Goal: Find specific page/section: Find specific page/section

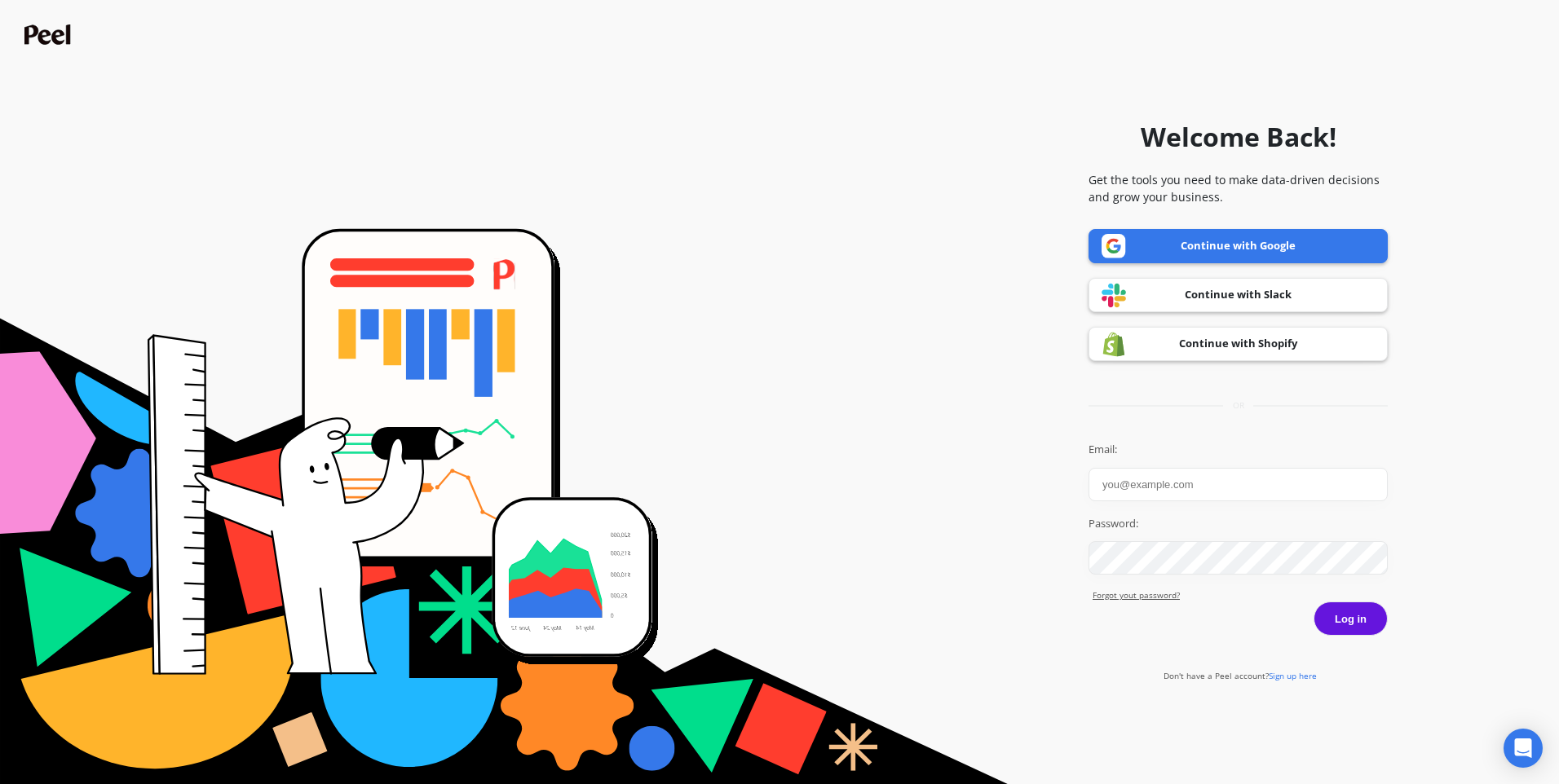
click at [1235, 291] on link "Continue with Slack" at bounding box center [1238, 294] width 300 height 34
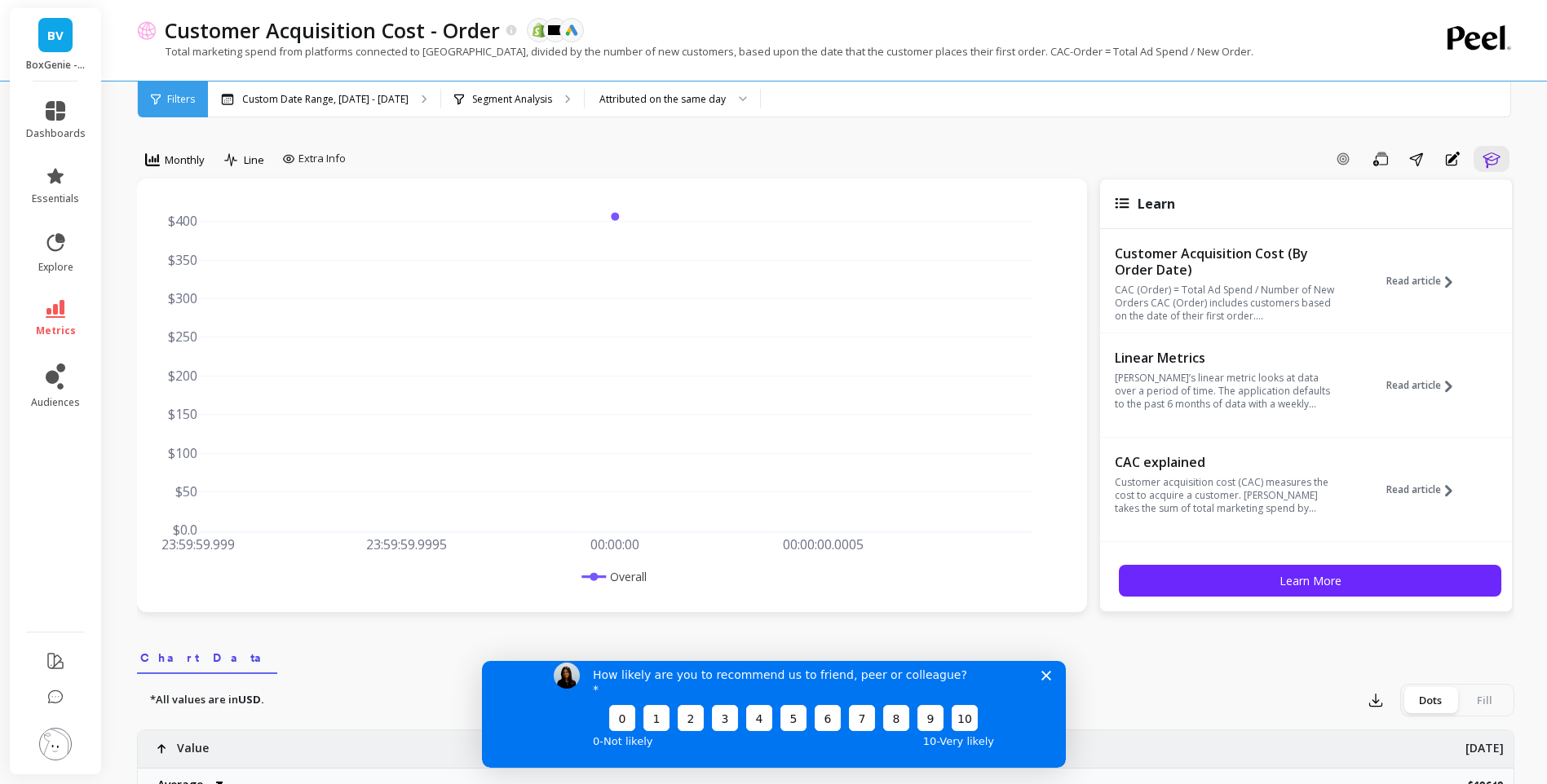
click at [1037, 685] on div "How likely are you to recommend us to friend, peer or colleague? 0 1 2 3 4 5 6 …" at bounding box center [773, 705] width 584 height 121
click at [1041, 680] on polygon "Close survey" at bounding box center [1045, 674] width 10 height 10
